Goal: Information Seeking & Learning: Learn about a topic

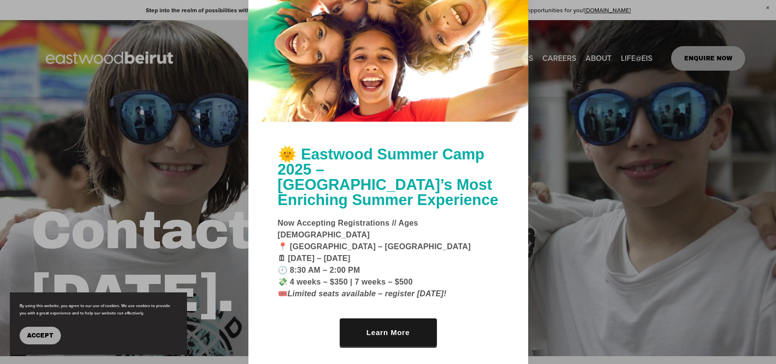
click at [518, 12] on div at bounding box center [388, 52] width 280 height 140
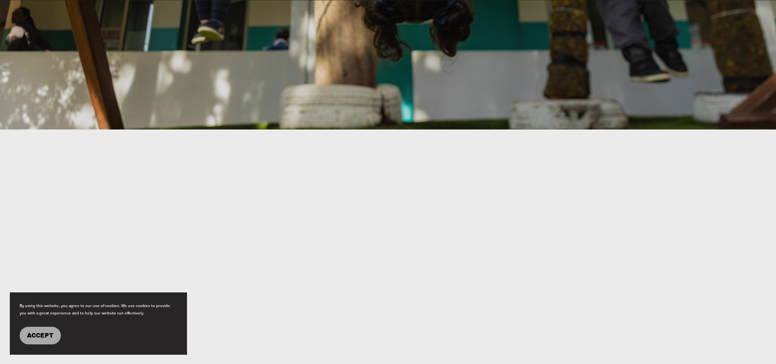
scroll to position [296, 0]
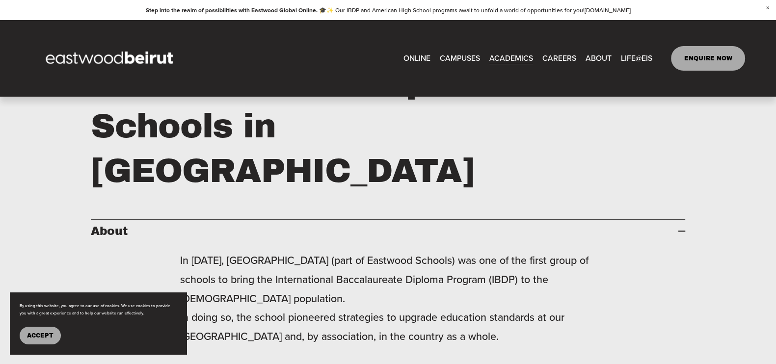
scroll to position [429, 0]
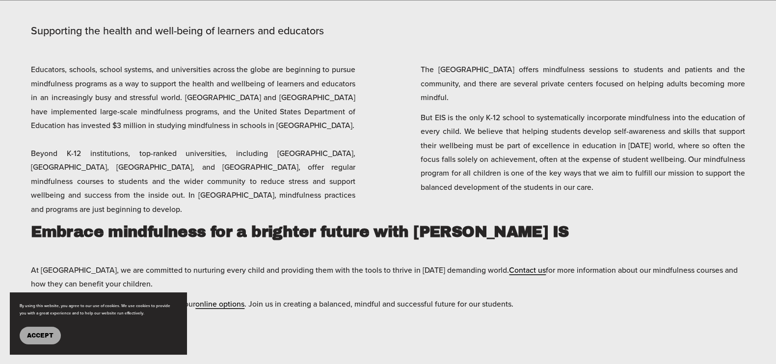
scroll to position [2087, 0]
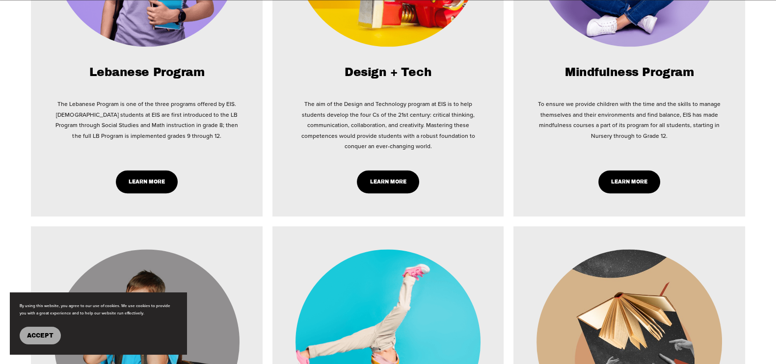
scroll to position [1779, 0]
